Goal: Information Seeking & Learning: Learn about a topic

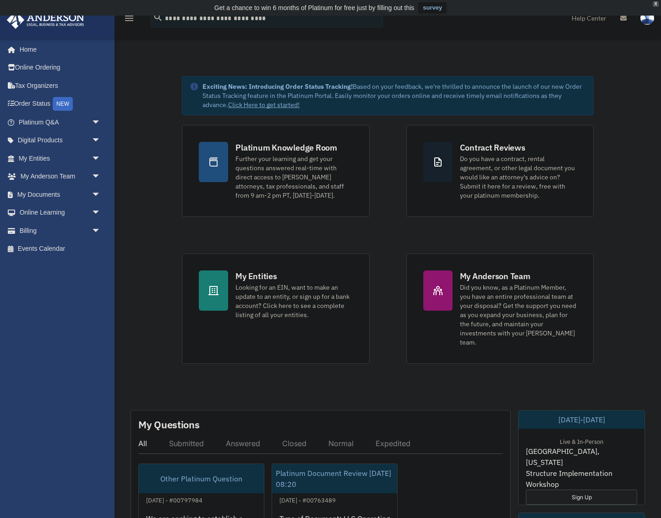
click at [654, 5] on div "X" at bounding box center [656, 3] width 6 height 5
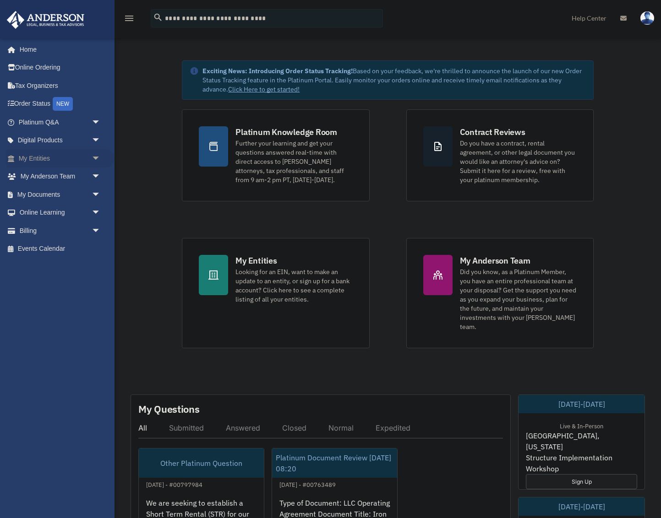
click at [97, 154] on span "arrow_drop_down" at bounding box center [101, 158] width 18 height 19
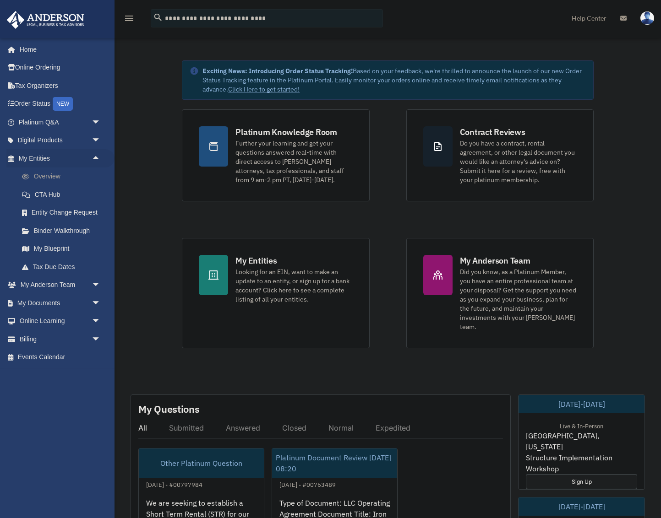
click at [53, 173] on link "Overview" at bounding box center [64, 177] width 102 height 18
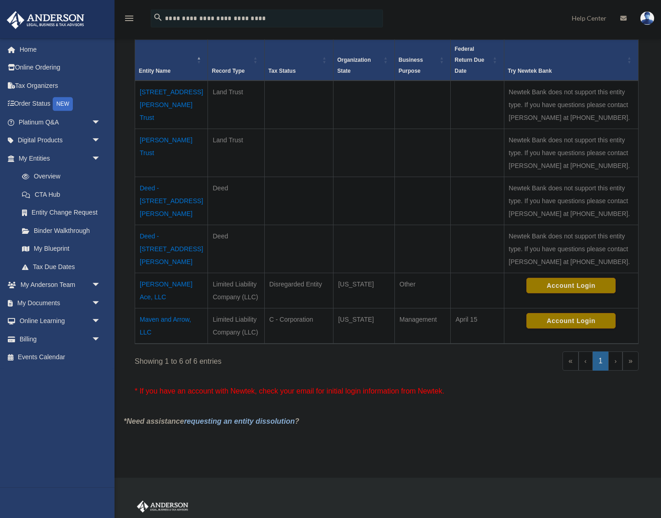
scroll to position [209, 0]
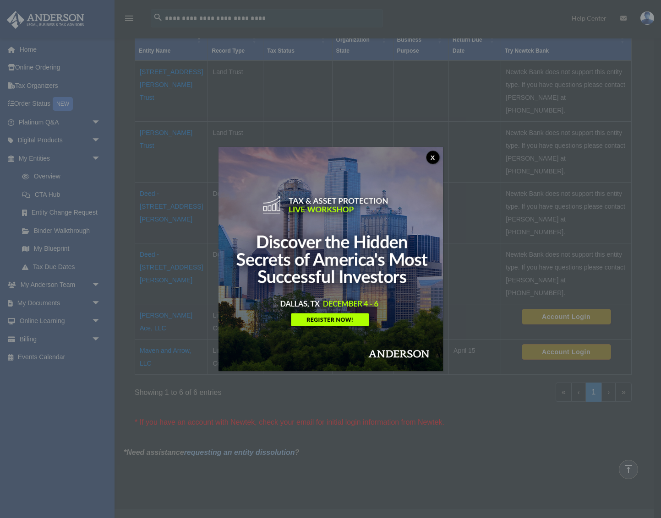
click at [435, 153] on button "x" at bounding box center [433, 158] width 14 height 14
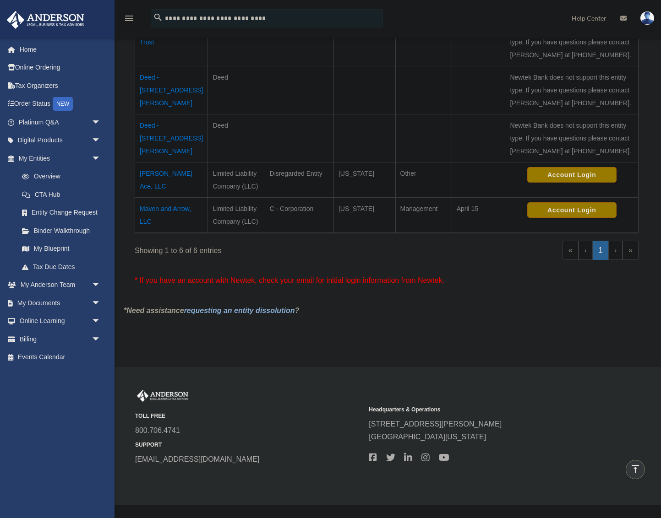
scroll to position [313, 0]
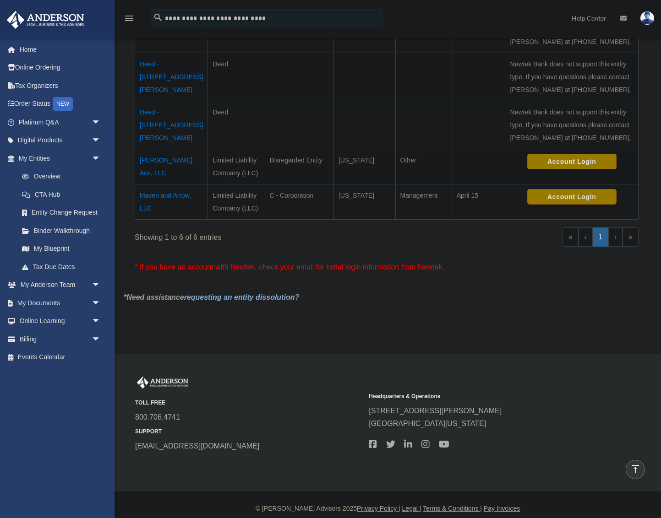
drag, startPoint x: 279, startPoint y: 255, endPoint x: 448, endPoint y: 275, distance: 170.7
click at [448, 220] on tr "Maven and Arrow, LLC Limited Liability Company (LLC) C - Corporation [US_STATE]…" at bounding box center [386, 202] width 503 height 36
drag, startPoint x: 260, startPoint y: 257, endPoint x: 439, endPoint y: 266, distance: 179.7
click at [439, 220] on tr "Maven and Arrow, LLC Limited Liability Company (LLC) C - Corporation [US_STATE]…" at bounding box center [386, 202] width 503 height 36
click at [156, 220] on td "Maven and Arrow, LLC" at bounding box center [171, 202] width 73 height 36
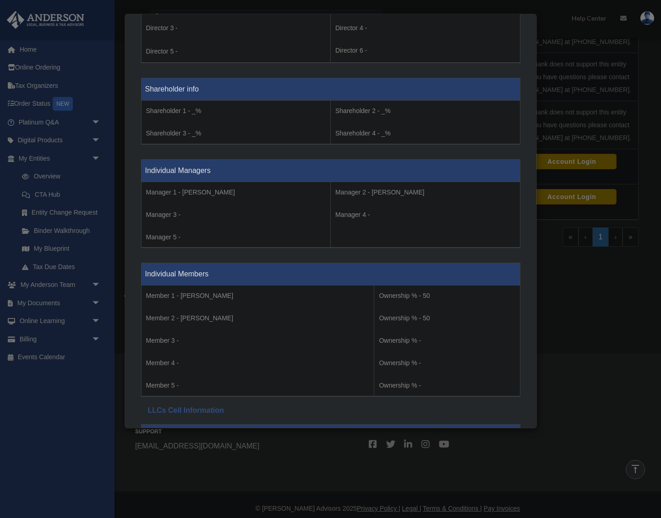
scroll to position [731, 0]
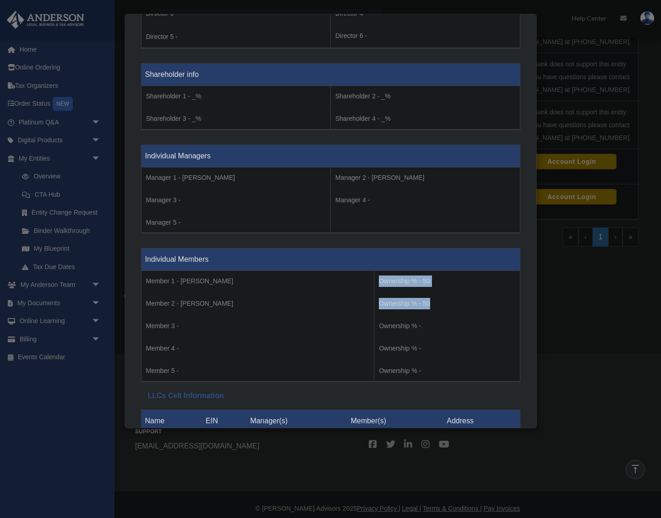
drag, startPoint x: 378, startPoint y: 281, endPoint x: 442, endPoint y: 308, distance: 69.4
click at [442, 308] on td "Ownership % - 50 Ownership % - 50 Ownership % - Ownership % - Ownership % -" at bounding box center [447, 326] width 146 height 111
click at [443, 302] on p "Ownership % - 50" at bounding box center [447, 303] width 136 height 11
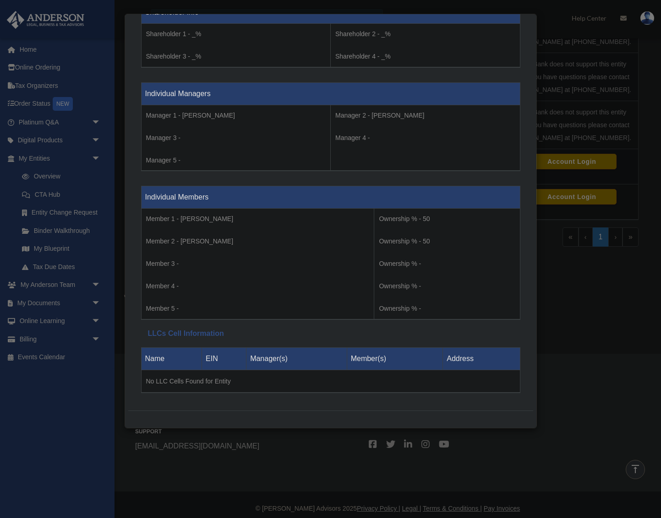
click at [262, 358] on th "Manager(s)" at bounding box center [296, 359] width 101 height 22
click at [264, 364] on th "Manager(s)" at bounding box center [296, 359] width 101 height 22
drag, startPoint x: 280, startPoint y: 359, endPoint x: 238, endPoint y: 361, distance: 42.2
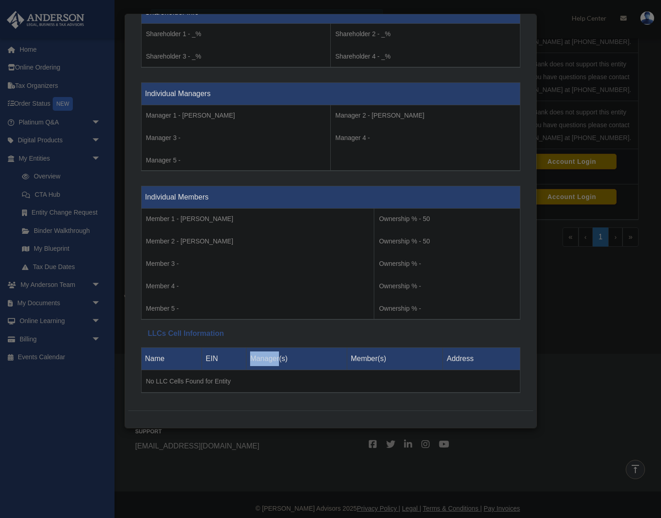
click at [238, 361] on tr "Name EIN Manager(s) Member(s) Address" at bounding box center [330, 359] width 379 height 22
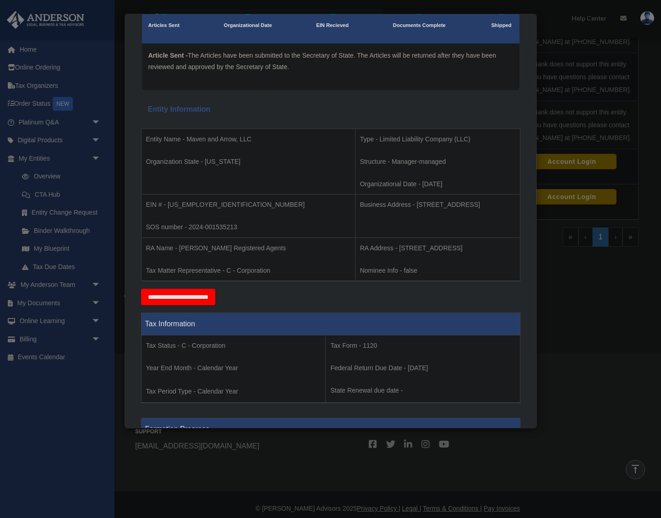
scroll to position [62, 0]
